Goal: Find specific page/section: Find specific page/section

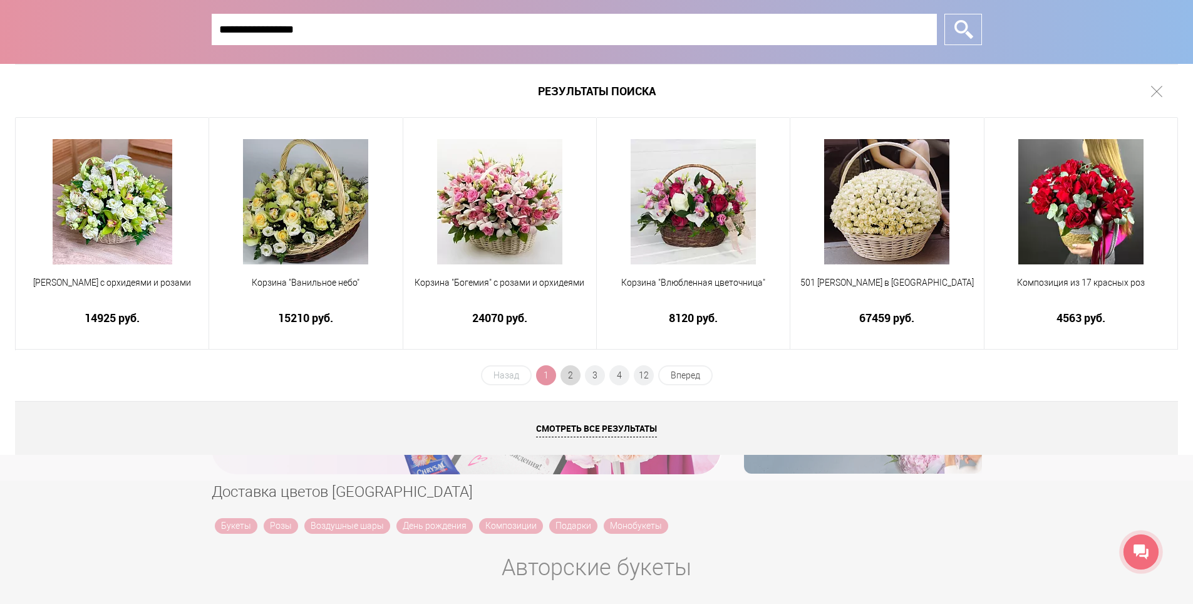
type input "**********"
click at [565, 377] on span "2" at bounding box center [570, 375] width 20 height 20
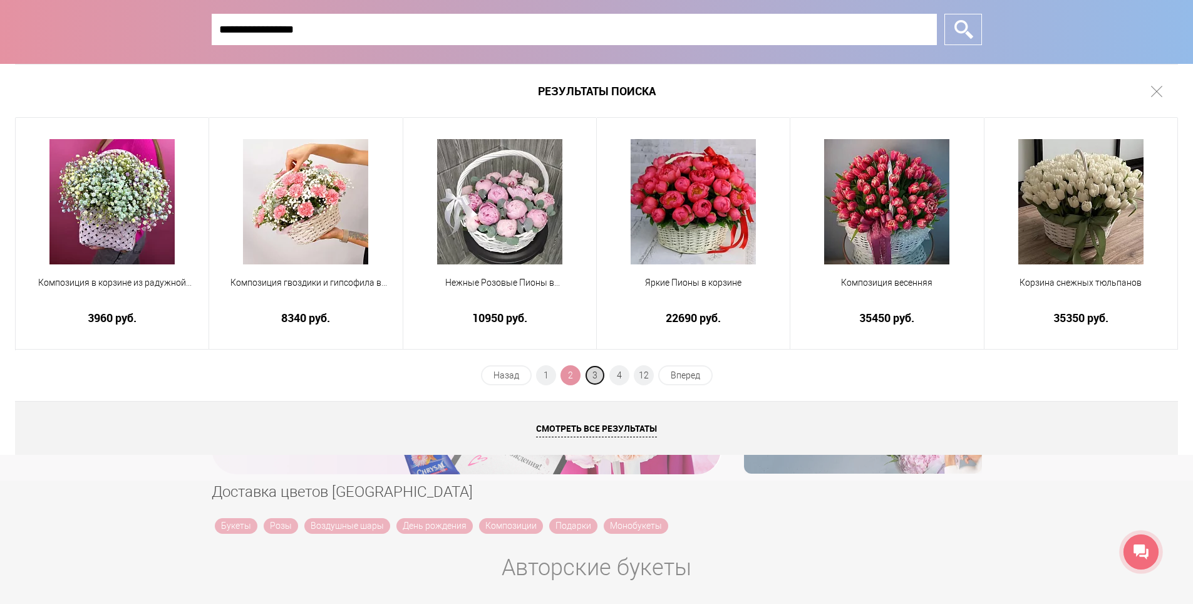
click at [597, 382] on span "3" at bounding box center [595, 375] width 20 height 20
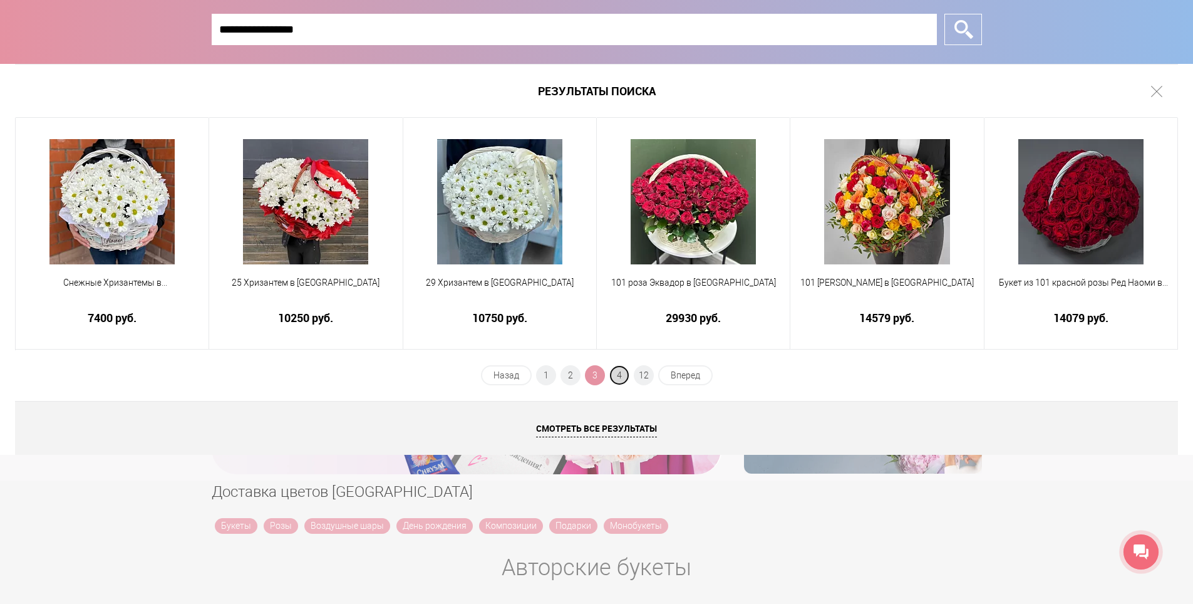
click at [622, 374] on span "4" at bounding box center [619, 375] width 20 height 20
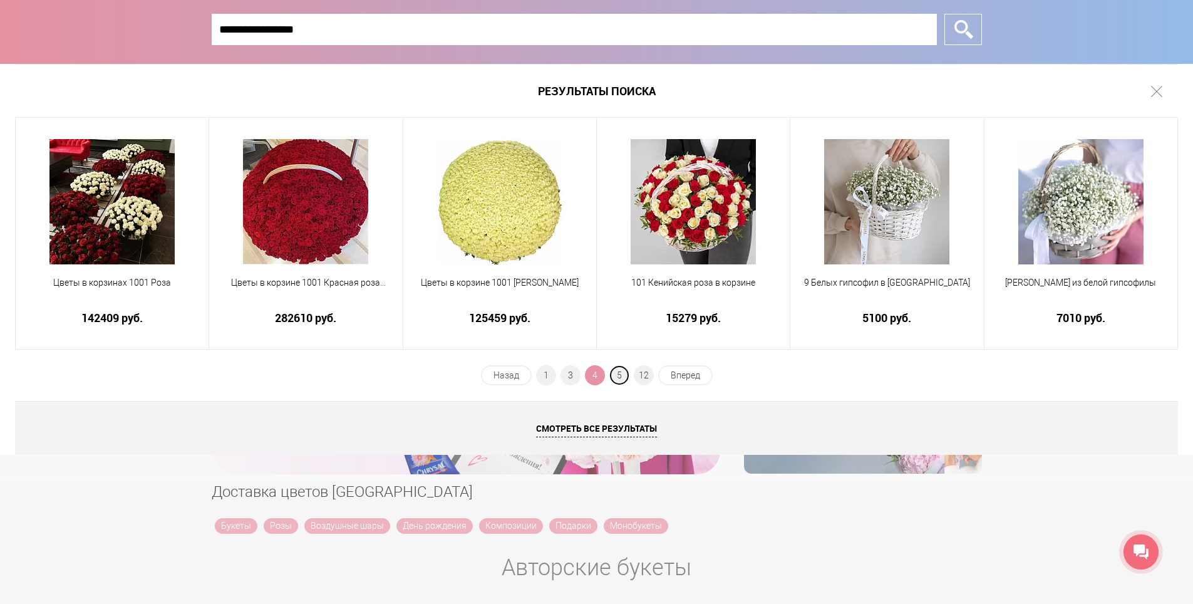
click at [622, 374] on span "5" at bounding box center [619, 375] width 20 height 20
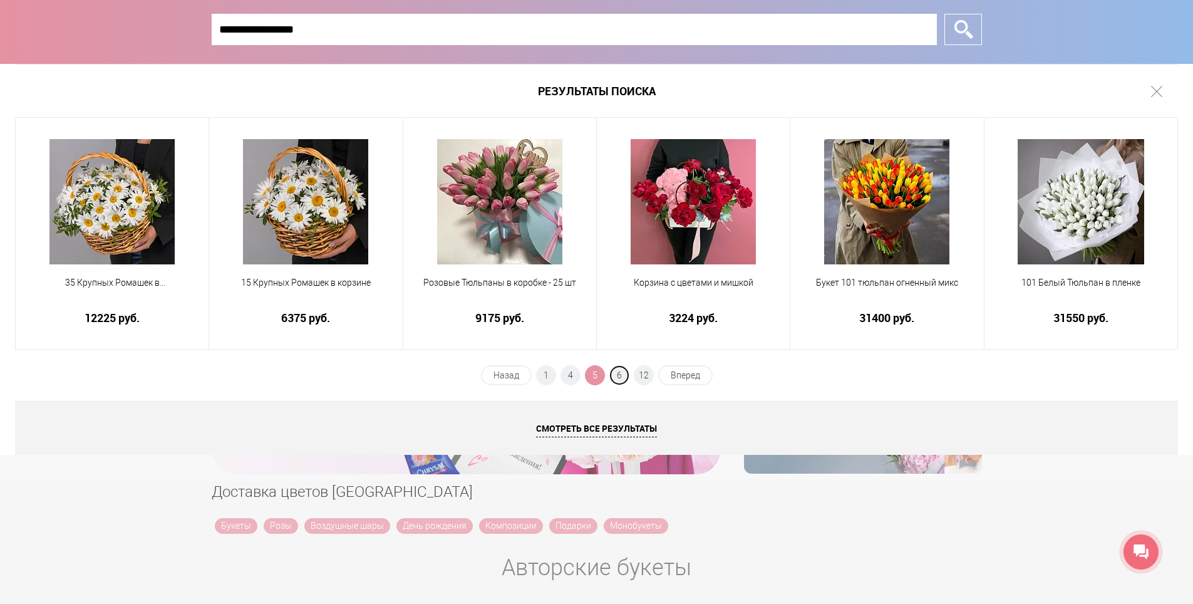
click at [622, 374] on span "6" at bounding box center [619, 375] width 20 height 20
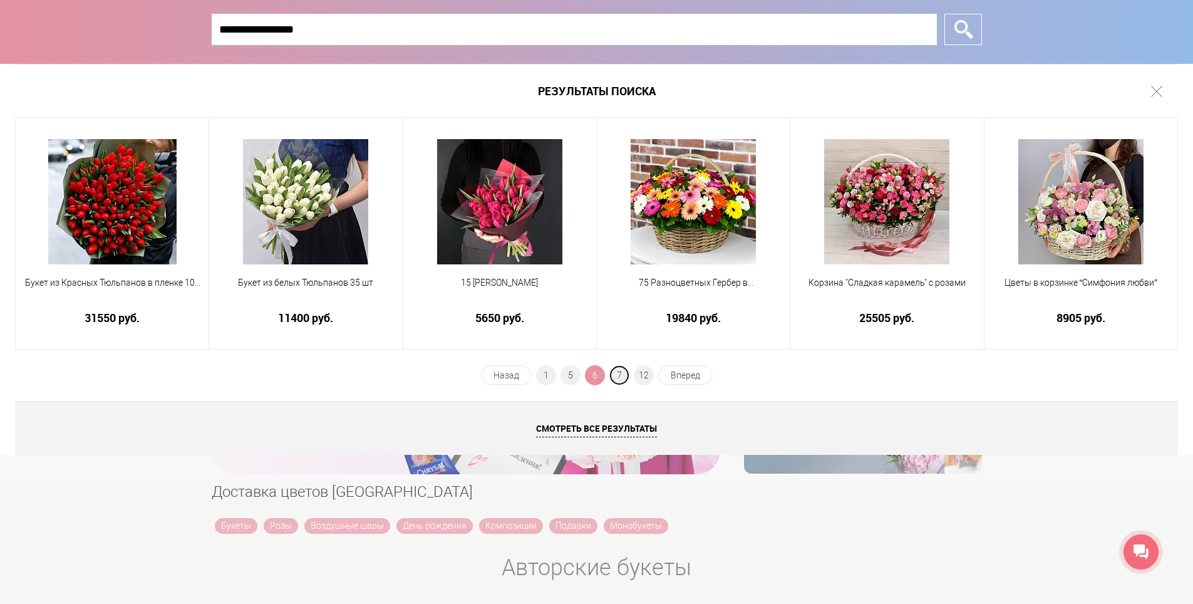
click at [622, 374] on span "7" at bounding box center [619, 375] width 20 height 20
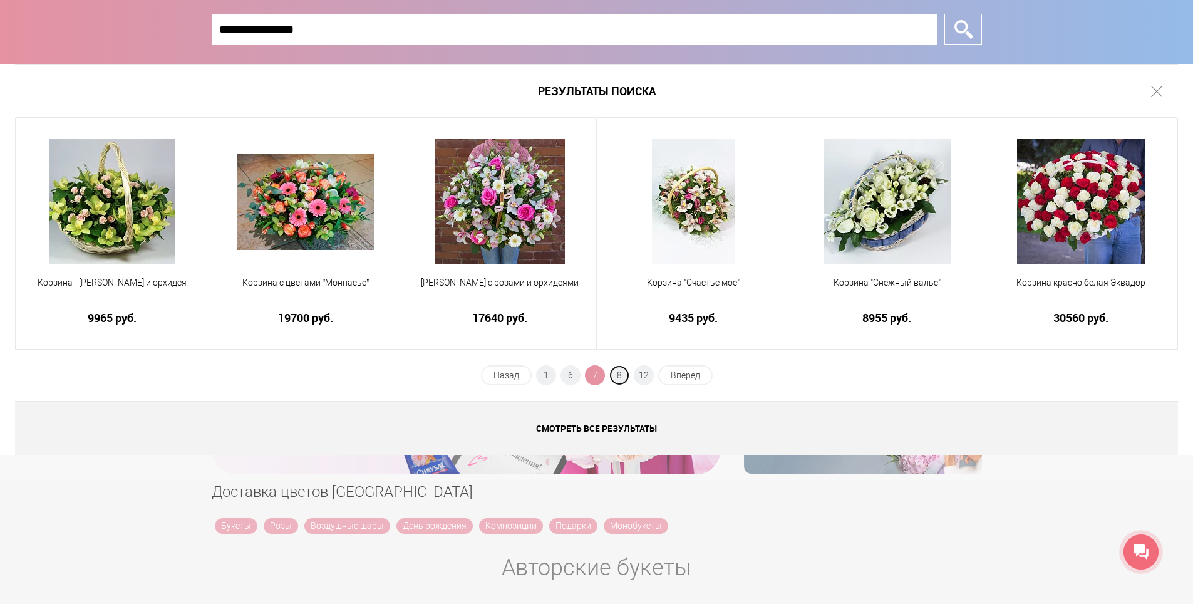
click at [622, 374] on span "8" at bounding box center [619, 375] width 20 height 20
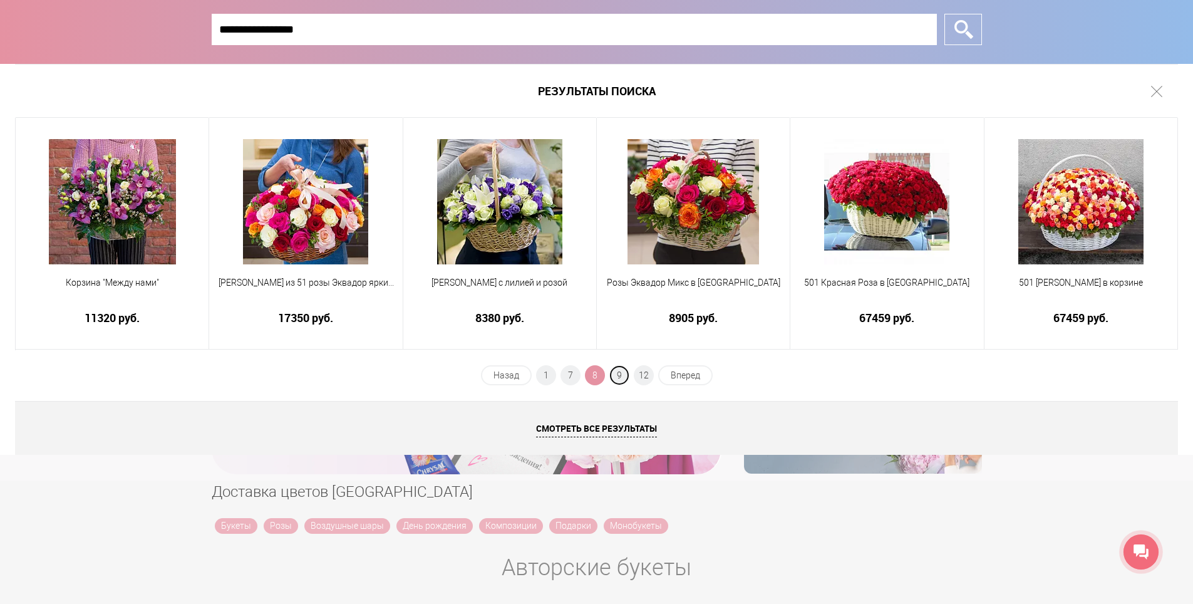
click at [622, 374] on span "9" at bounding box center [619, 375] width 20 height 20
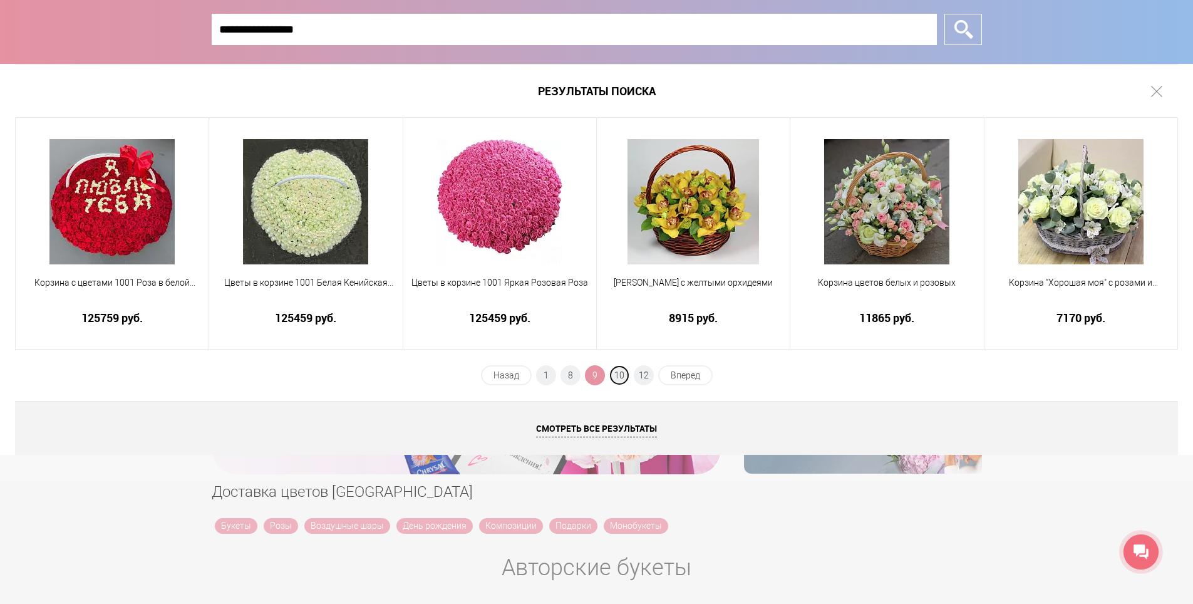
click at [622, 374] on span "10" at bounding box center [619, 375] width 20 height 20
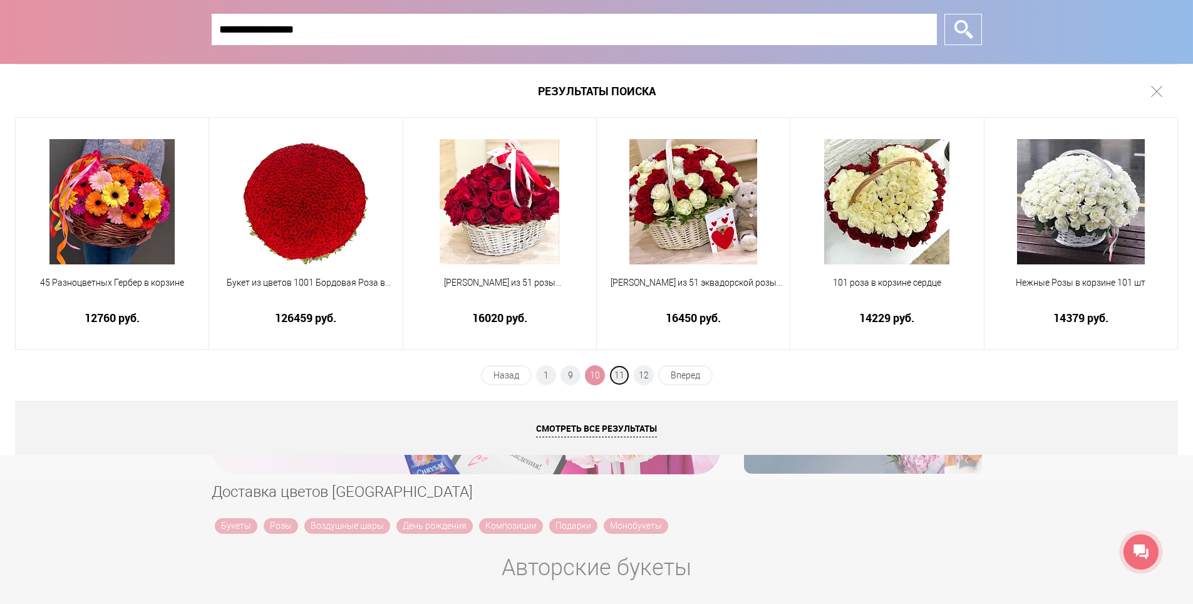
click at [622, 374] on span "11" at bounding box center [619, 375] width 20 height 20
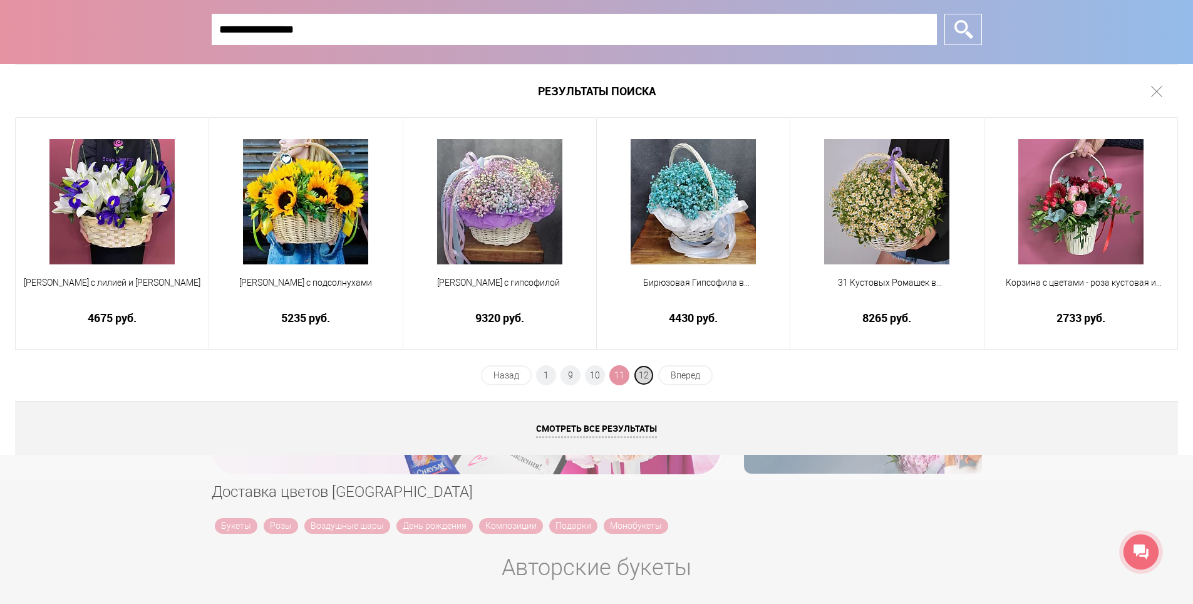
click at [641, 370] on span "12" at bounding box center [644, 375] width 20 height 20
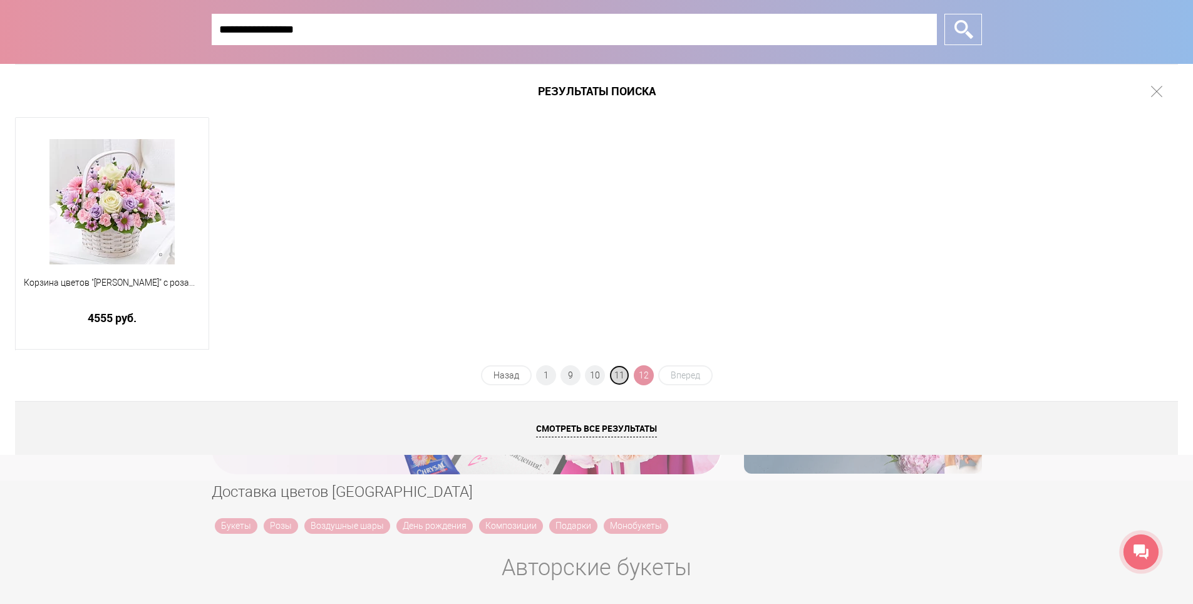
click at [617, 374] on span "11" at bounding box center [619, 375] width 20 height 20
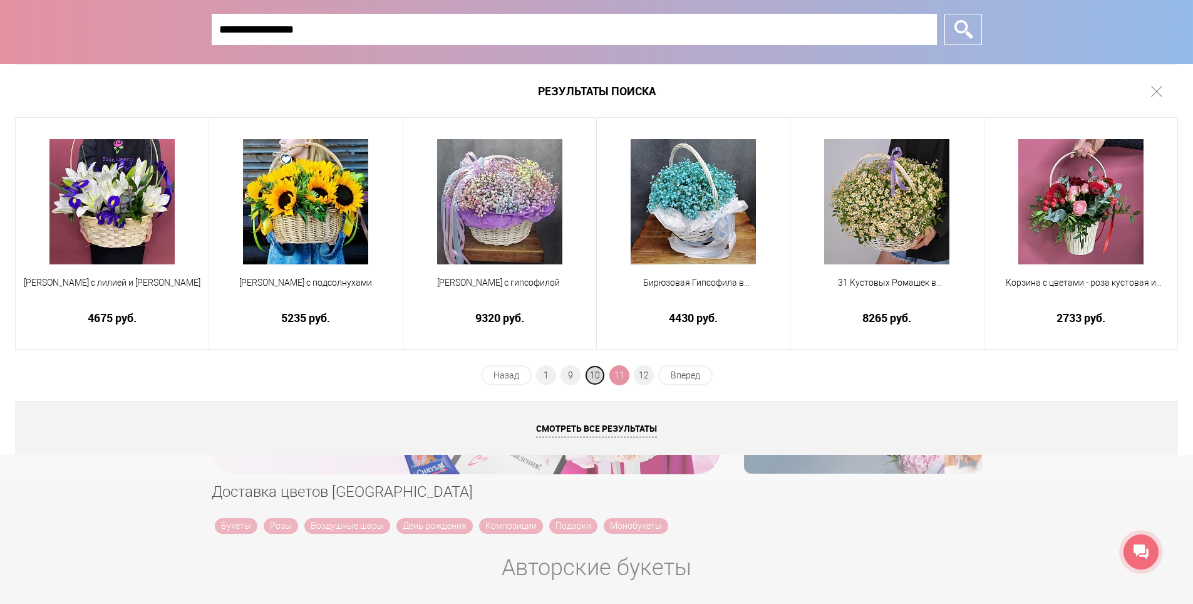
click at [597, 378] on span "10" at bounding box center [595, 375] width 20 height 20
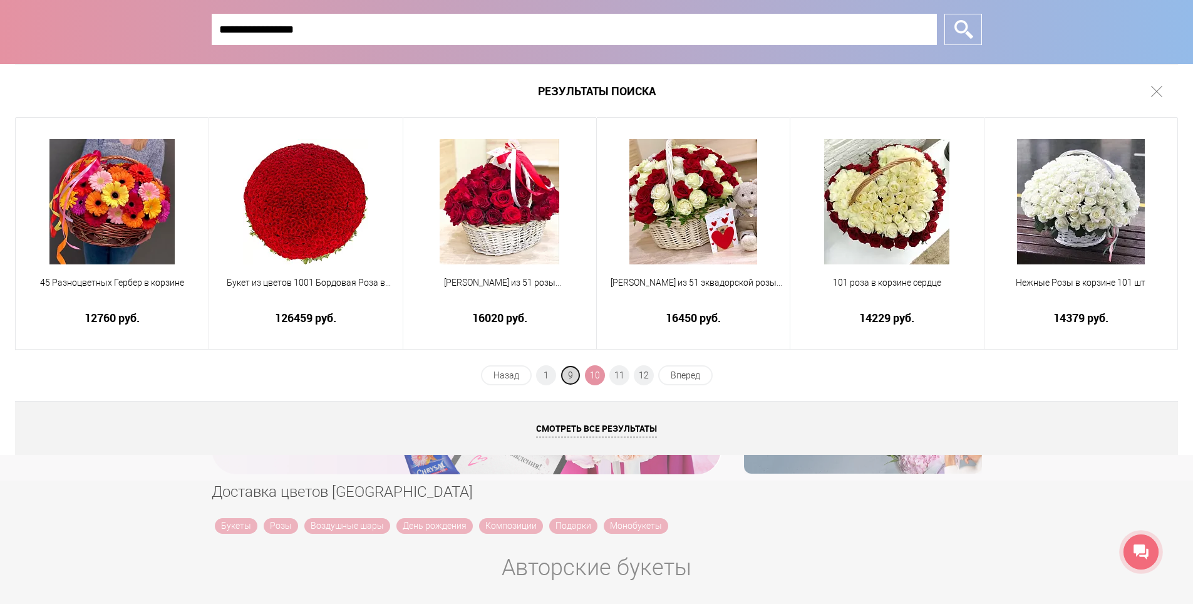
click at [565, 367] on span "9" at bounding box center [570, 375] width 20 height 20
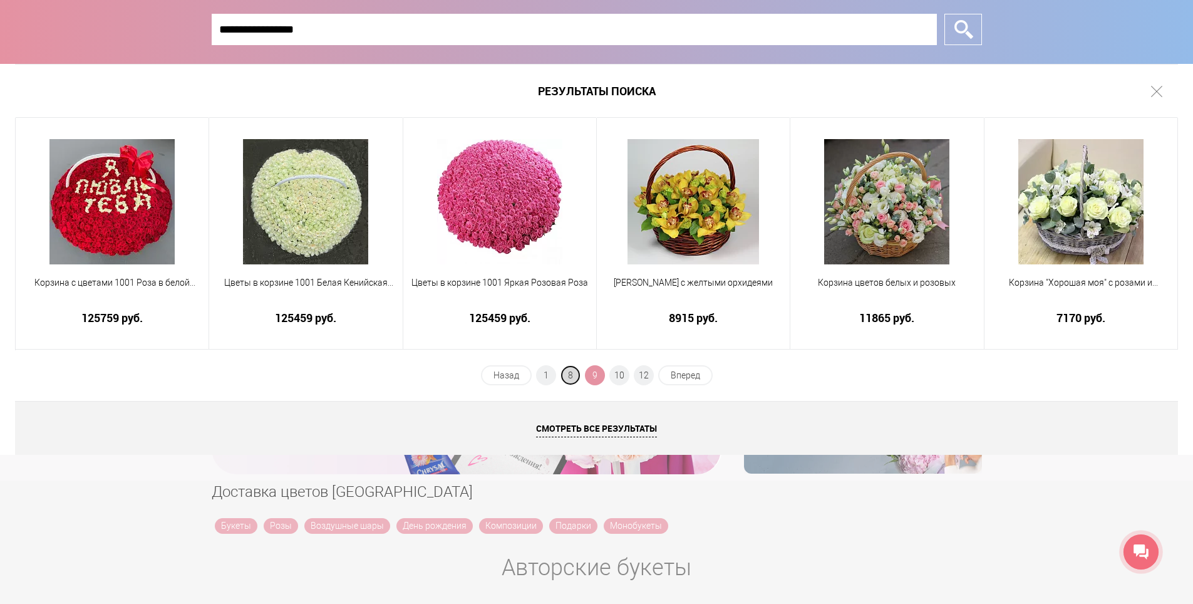
click at [567, 369] on span "8" at bounding box center [570, 375] width 20 height 20
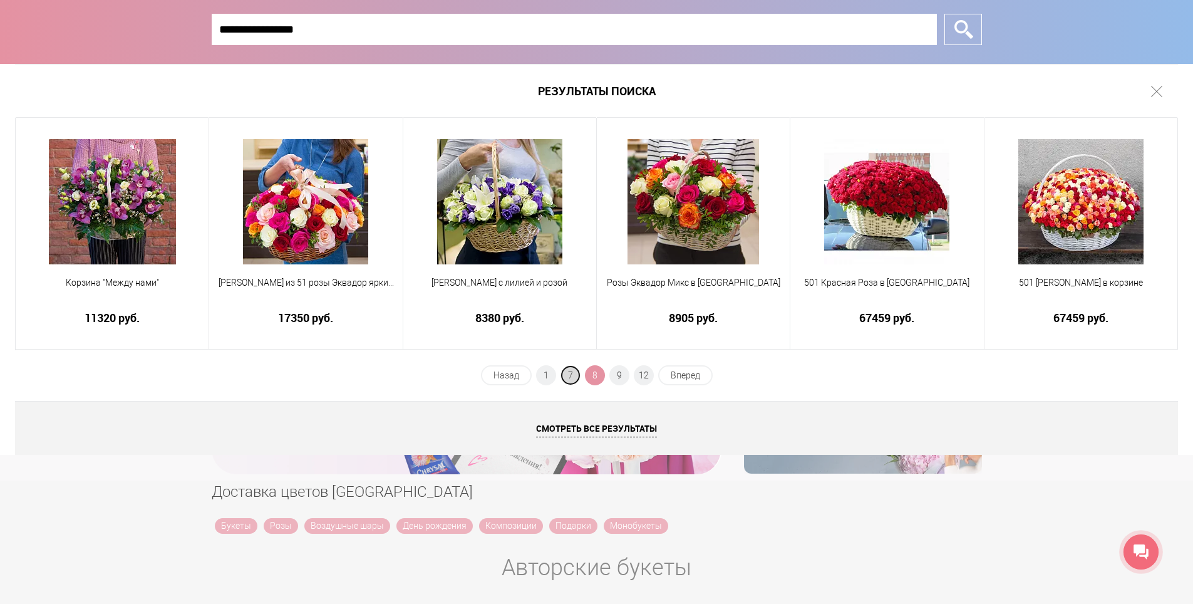
click at [560, 377] on span "7" at bounding box center [570, 375] width 20 height 20
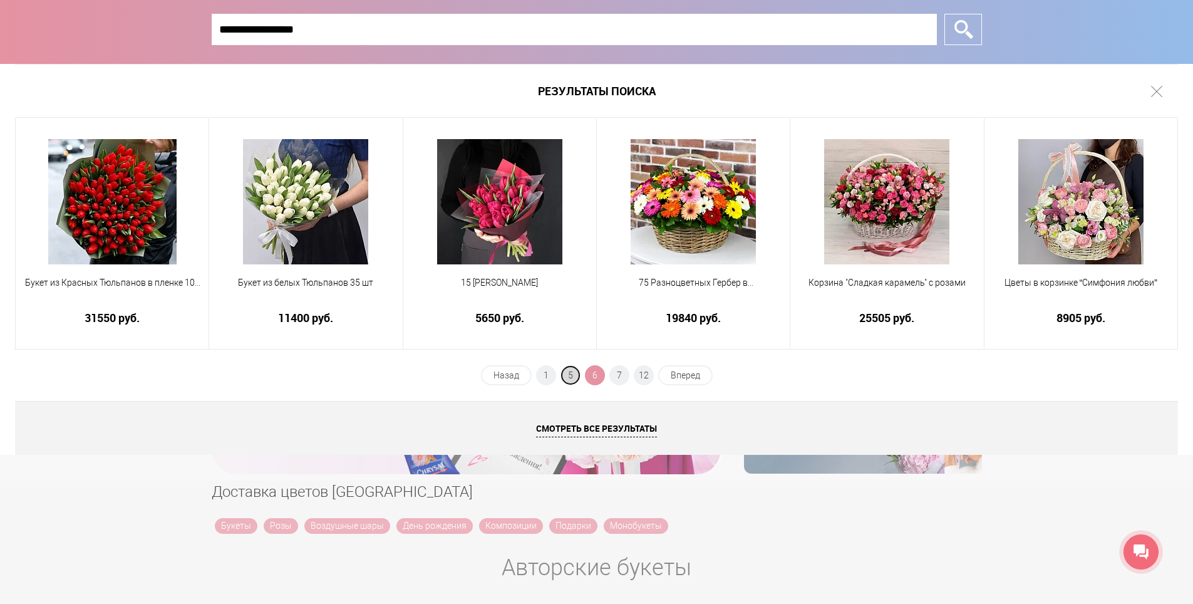
click at [565, 375] on span "5" at bounding box center [570, 375] width 20 height 20
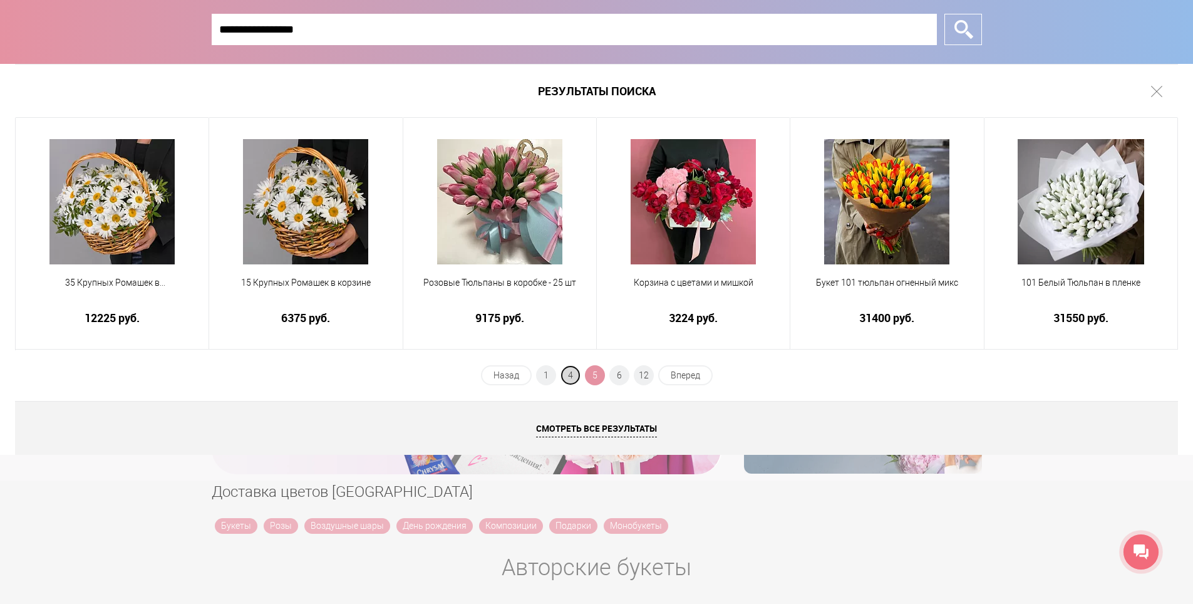
click at [564, 371] on span "4" at bounding box center [570, 375] width 20 height 20
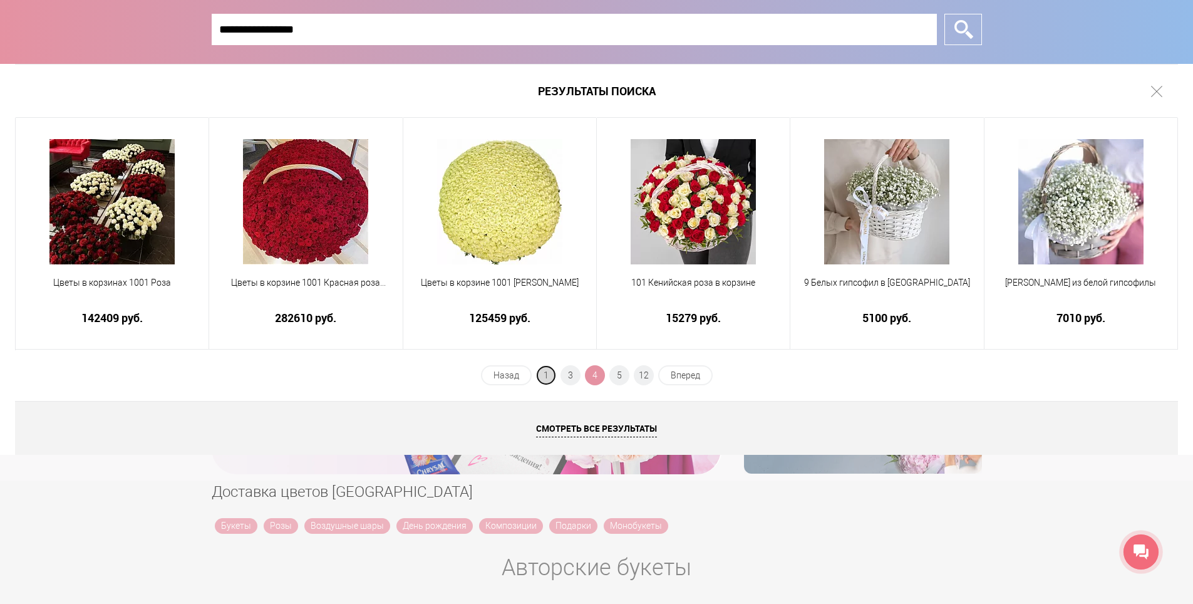
click at [545, 374] on span "1" at bounding box center [546, 375] width 20 height 20
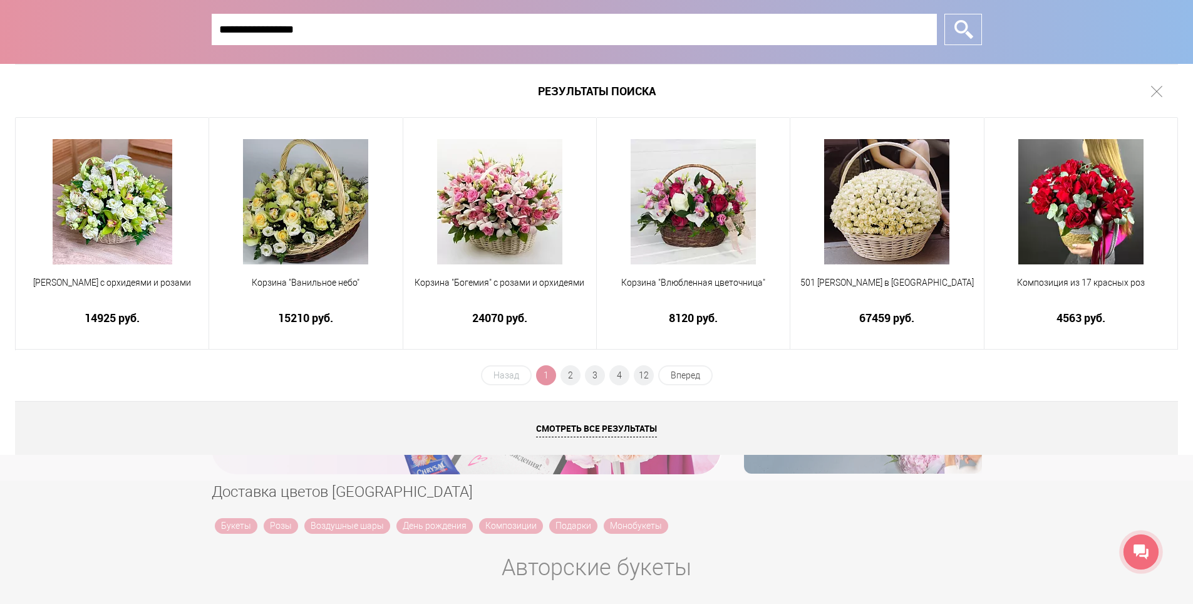
click at [548, 374] on span "1" at bounding box center [546, 375] width 20 height 20
click at [571, 377] on span "2" at bounding box center [570, 375] width 20 height 20
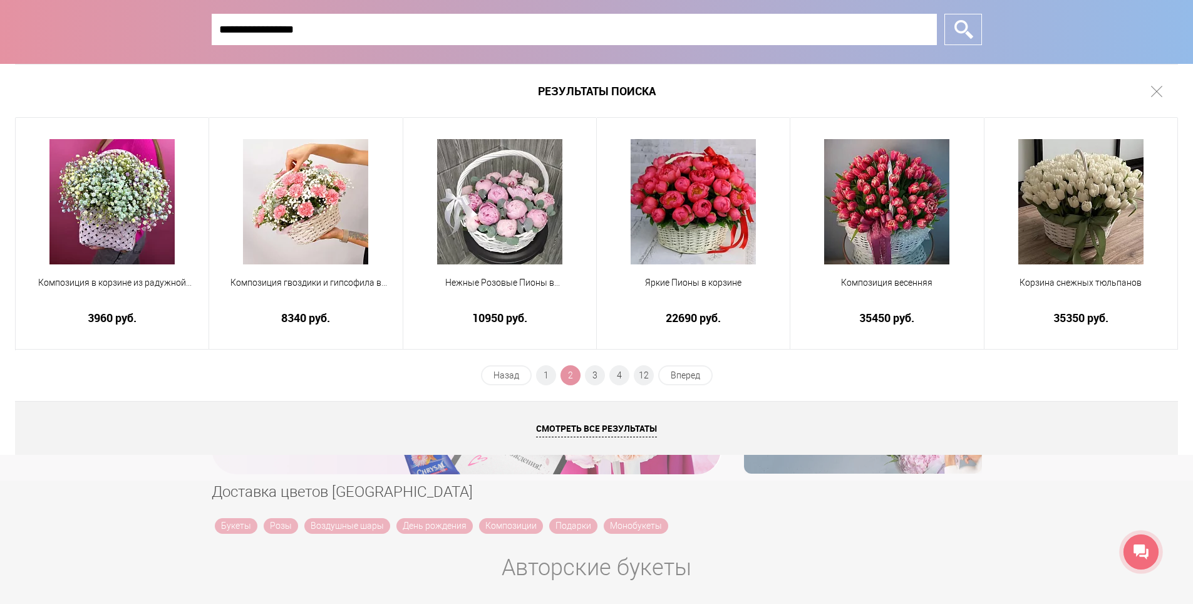
drag, startPoint x: 317, startPoint y: 24, endPoint x: 205, endPoint y: 18, distance: 112.9
click at [202, 23] on div "**********" at bounding box center [596, 32] width 1193 height 64
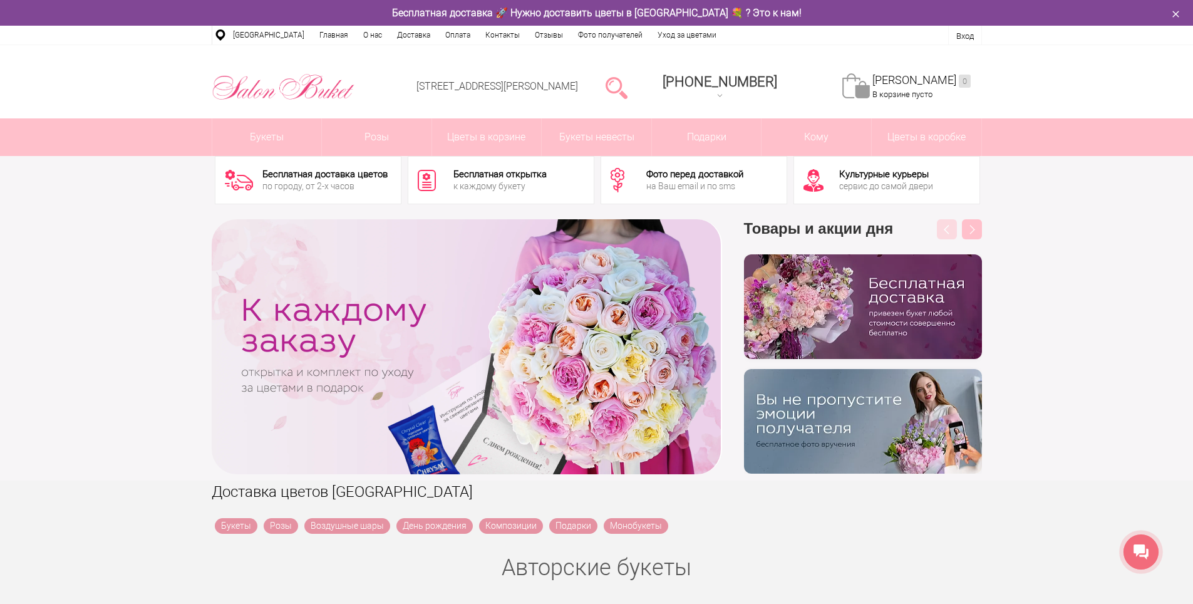
click at [1133, 332] on div "‹ › Previous Товары и акции дня бесплатно Next" at bounding box center [596, 346] width 1193 height 267
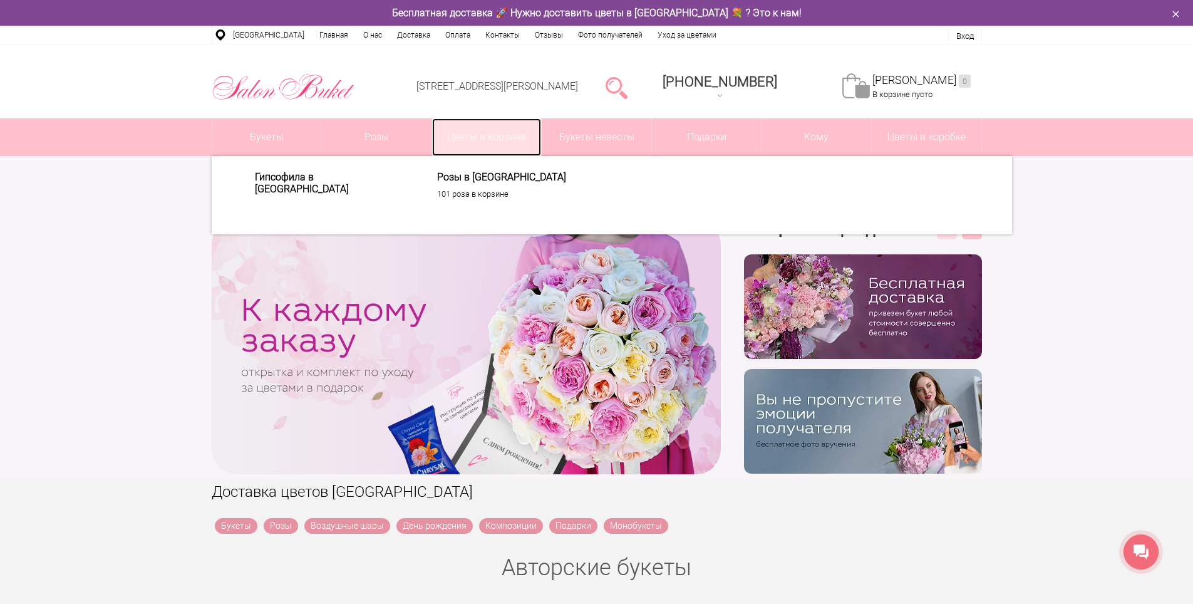
click at [471, 132] on link "Цветы в корзине" at bounding box center [487, 137] width 110 height 38
